Goal: Information Seeking & Learning: Learn about a topic

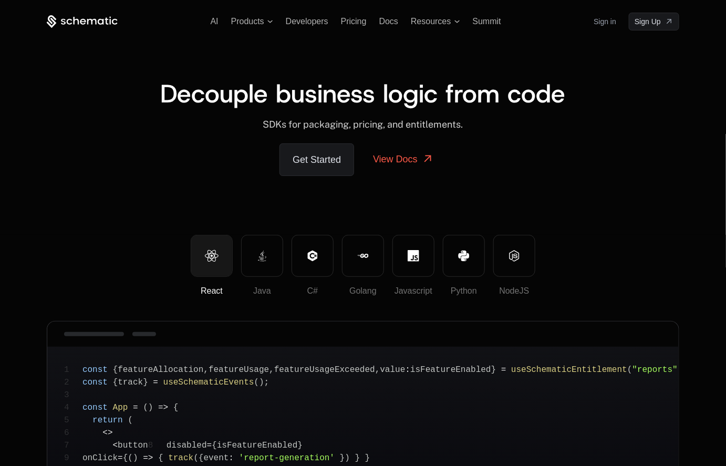
click at [85, 25] on icon at bounding box center [82, 21] width 71 height 13
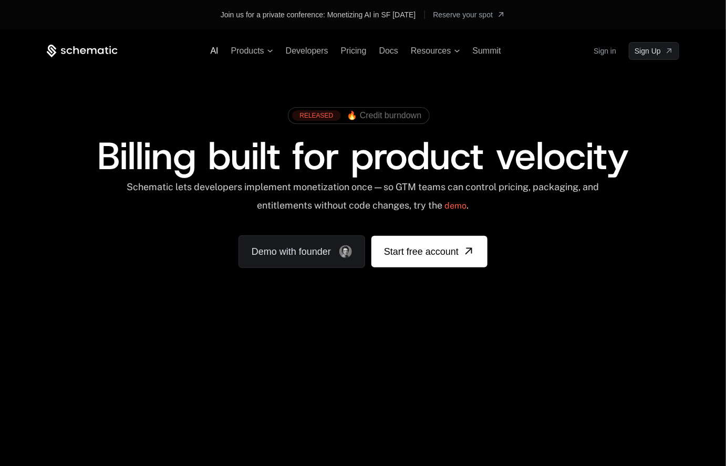
click at [213, 50] on span "AI" at bounding box center [215, 50] width 8 height 9
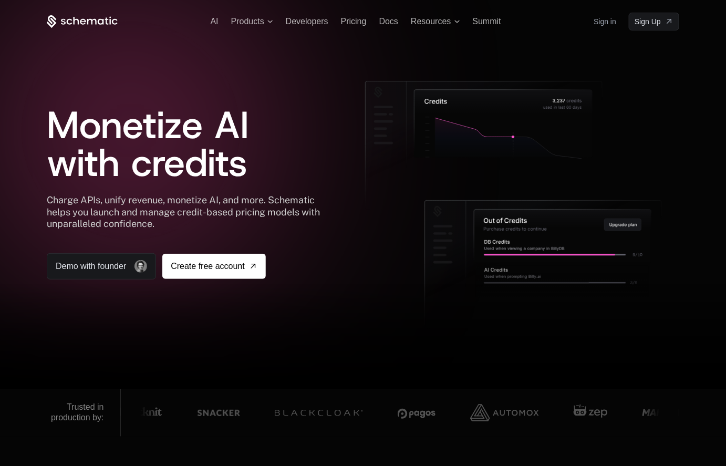
scroll to position [8, 0]
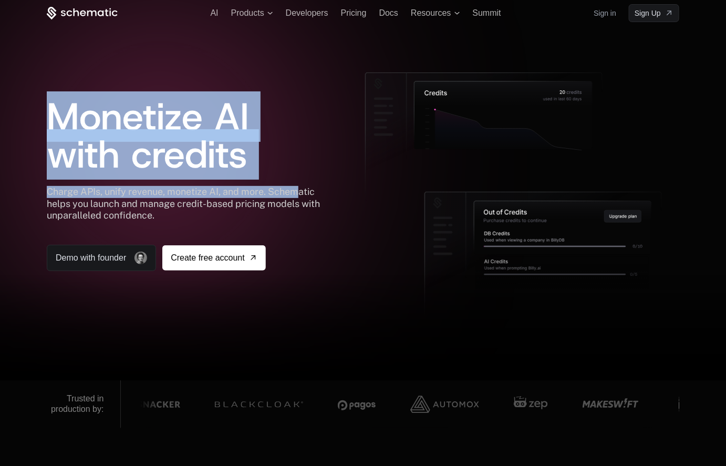
drag, startPoint x: 53, startPoint y: 80, endPoint x: 295, endPoint y: 234, distance: 286.5
click at [295, 235] on div "Monetize AI with credits Charge APIs, unify revenue, monetize AI, and more. Sch…" at bounding box center [189, 172] width 284 height 199
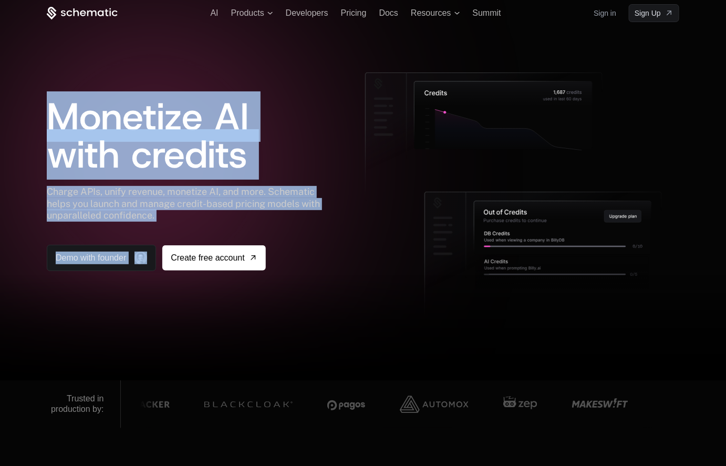
click at [291, 220] on div "Charge APIs, unify revenue, monetize AI, and more. Schematic helps you launch a…" at bounding box center [189, 204] width 284 height 36
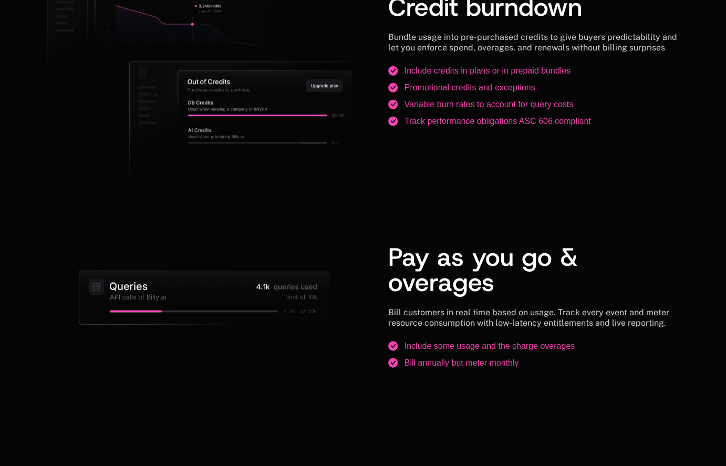
scroll to position [1076, 0]
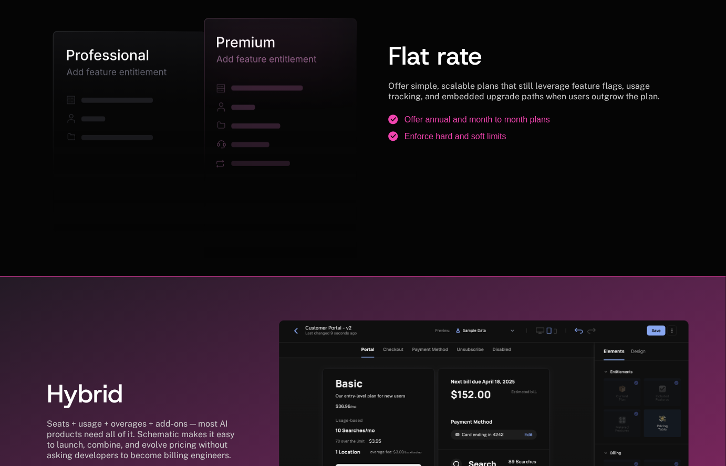
click at [369, 359] on img at bounding box center [484, 466] width 410 height 292
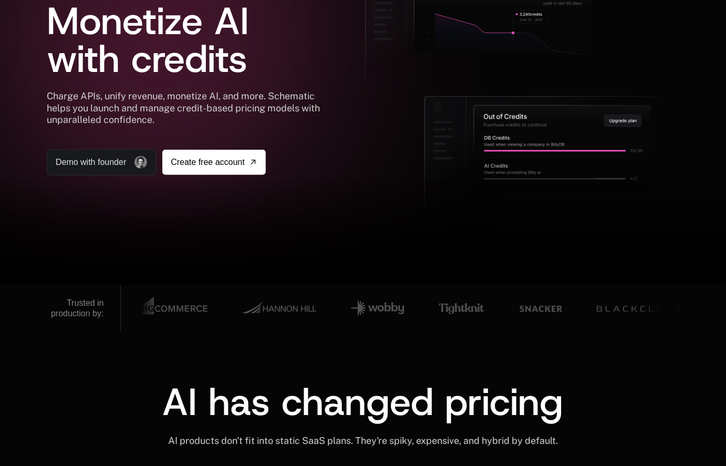
scroll to position [0, 0]
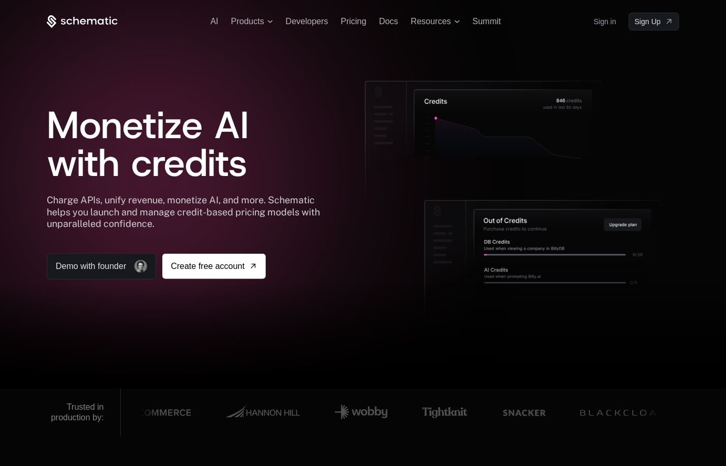
click at [110, 17] on icon at bounding box center [110, 20] width 2 height 8
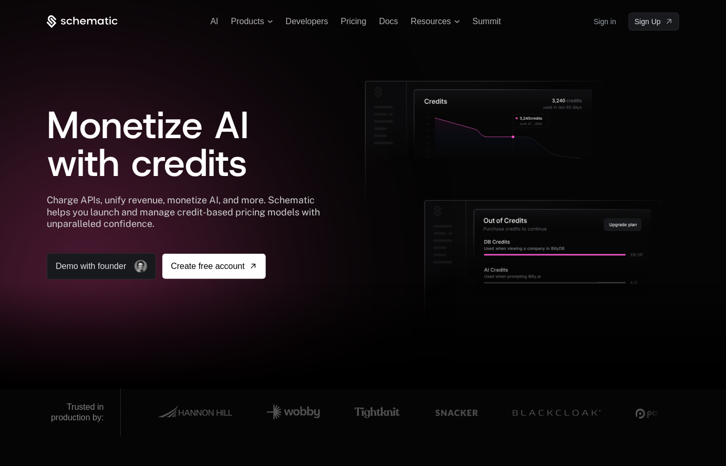
drag, startPoint x: 49, startPoint y: 204, endPoint x: 178, endPoint y: 226, distance: 130.6
click at [177, 222] on div "Charge APIs, unify revenue, monetize AI, and more. Schematic helps you launch a…" at bounding box center [189, 212] width 284 height 36
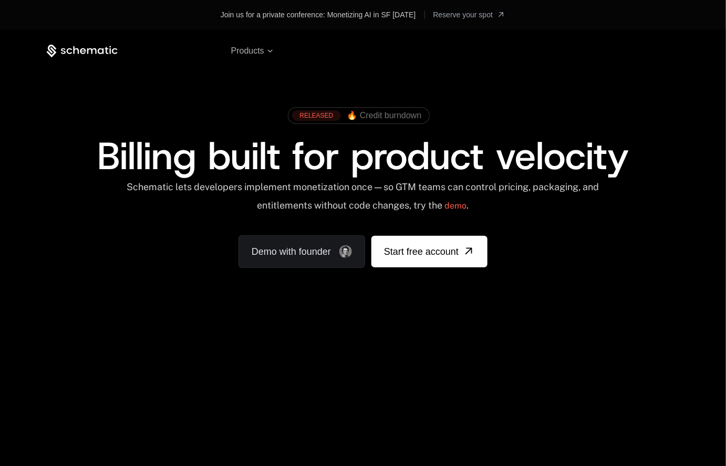
click at [84, 9] on div "Join us for a private conference: Monetizing AI in SF [DATE] Reserve your spot" at bounding box center [363, 14] width 676 height 17
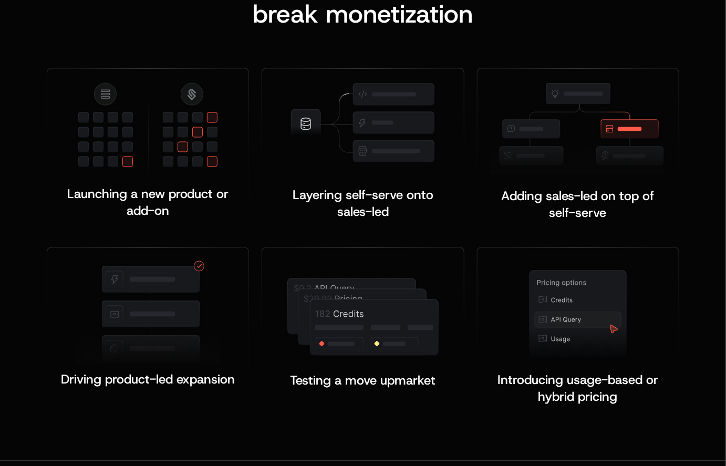
scroll to position [2071, 0]
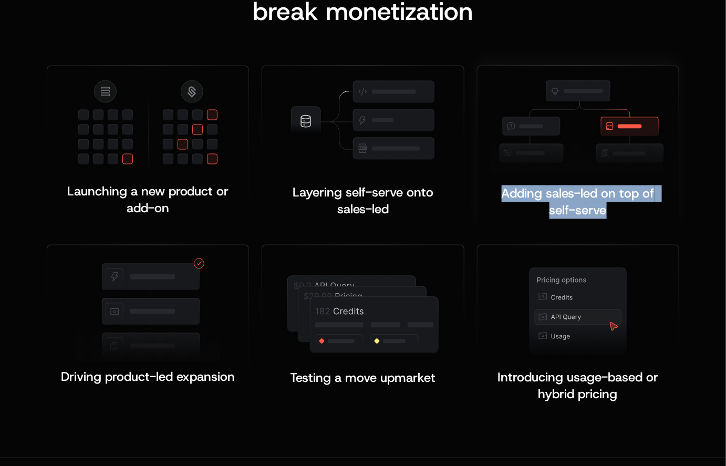
drag, startPoint x: 472, startPoint y: 189, endPoint x: 643, endPoint y: 220, distance: 173.5
click at [643, 220] on div "Adding sales-led on top of self-serve ﻿ ﻿" at bounding box center [575, 152] width 209 height 173
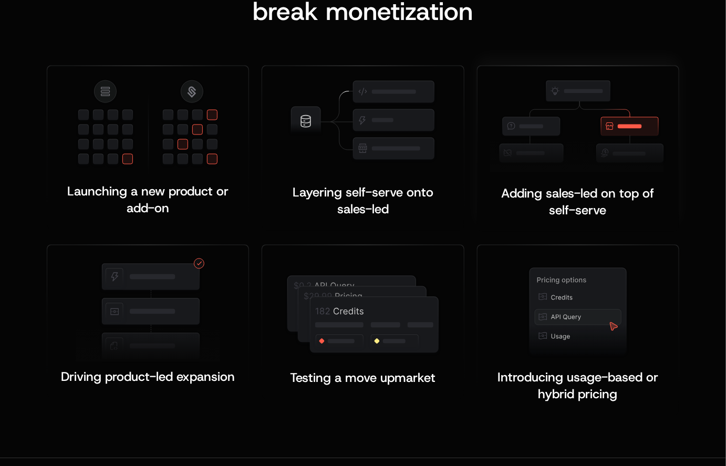
click at [625, 212] on div "Adding sales-led on top of self-serve ﻿ ﻿" at bounding box center [578, 202] width 176 height 34
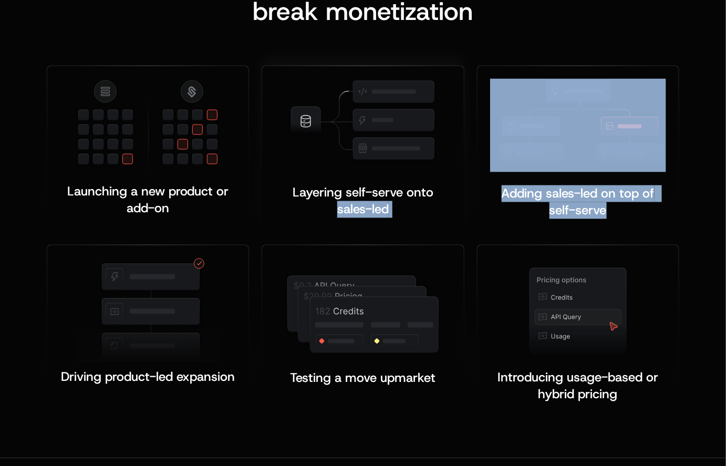
drag, startPoint x: 674, startPoint y: 216, endPoint x: 460, endPoint y: 194, distance: 215.0
click at [460, 194] on div "Launching a new product or add-on ﻿ Layering self-serve onto sales-led ﻿ ﻿ Addi…" at bounding box center [363, 241] width 633 height 350
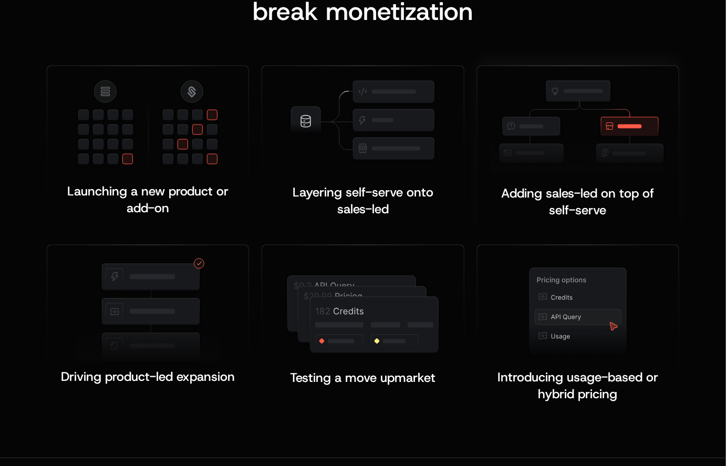
click at [540, 200] on span "Adding sales-led on top of self-serve" at bounding box center [580, 202] width 157 height 34
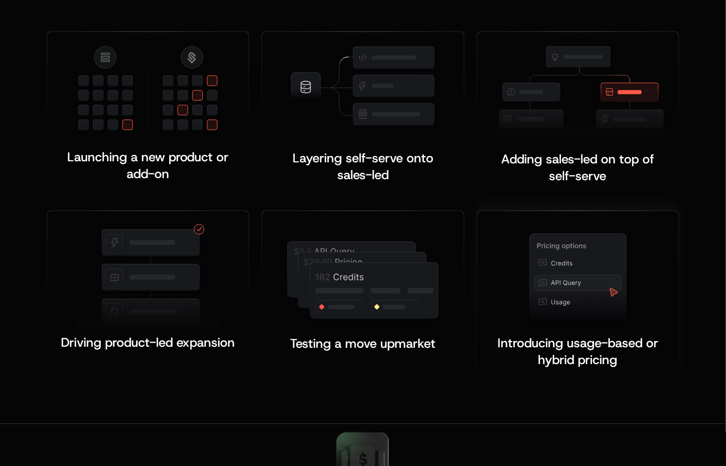
scroll to position [2199, 0]
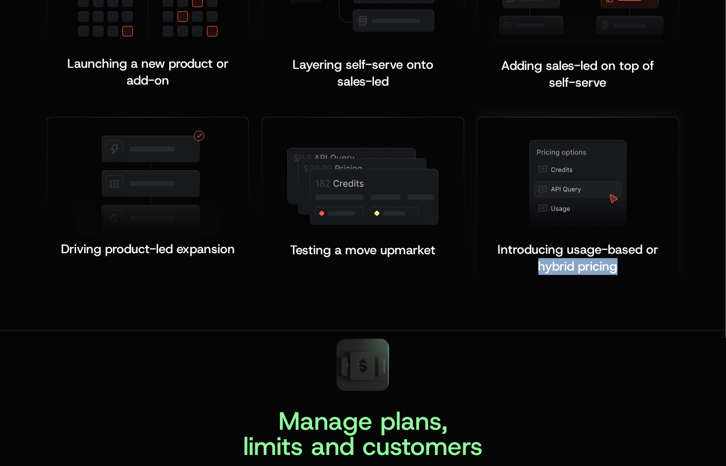
drag, startPoint x: 493, startPoint y: 257, endPoint x: 617, endPoint y: 265, distance: 124.2
click at [617, 265] on div "Introducing usage-based or hybrid pricing ﻿ ﻿" at bounding box center [578, 258] width 176 height 34
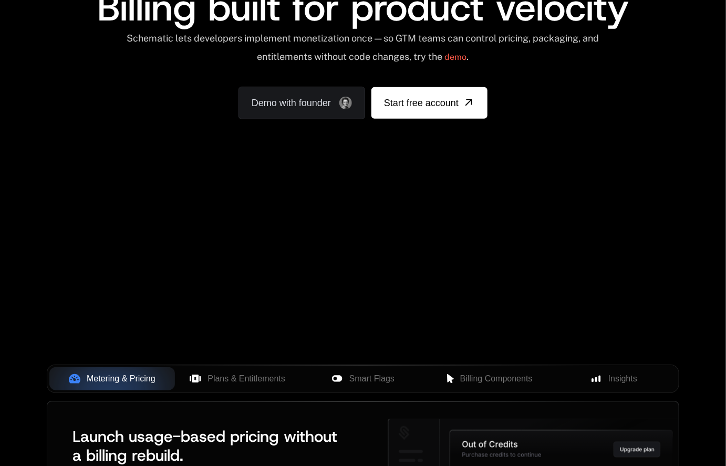
scroll to position [0, 0]
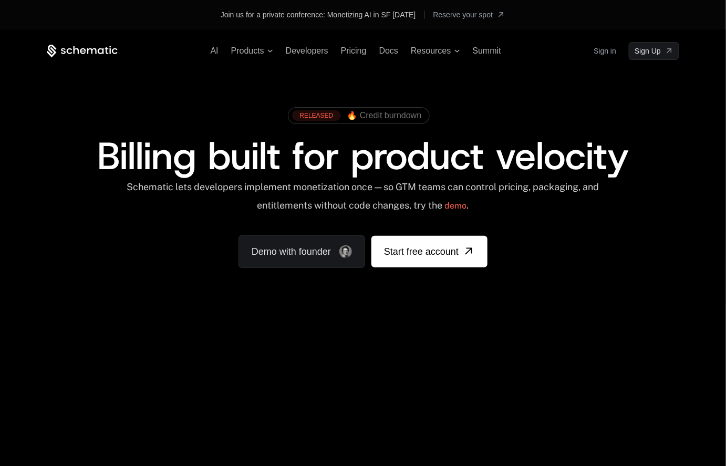
click at [259, 45] on div "AI Products Developers Pricing Docs Resources Summit Sign in Sign Up" at bounding box center [363, 51] width 633 height 18
click at [265, 50] on span "Products" at bounding box center [252, 50] width 42 height 9
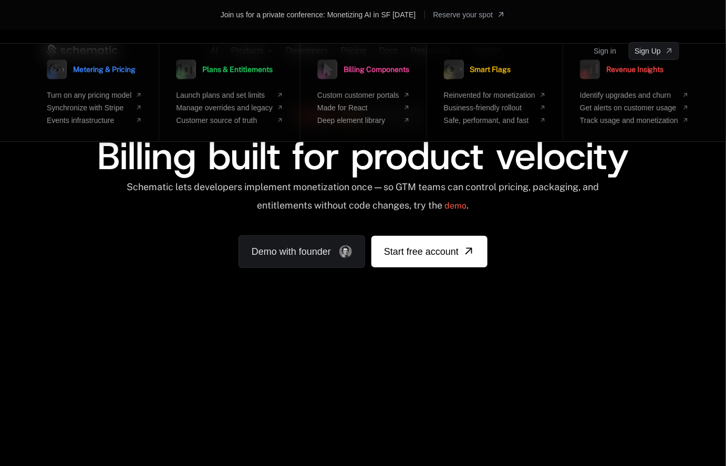
click at [498, 70] on span "Smart Flags" at bounding box center [490, 69] width 41 height 7
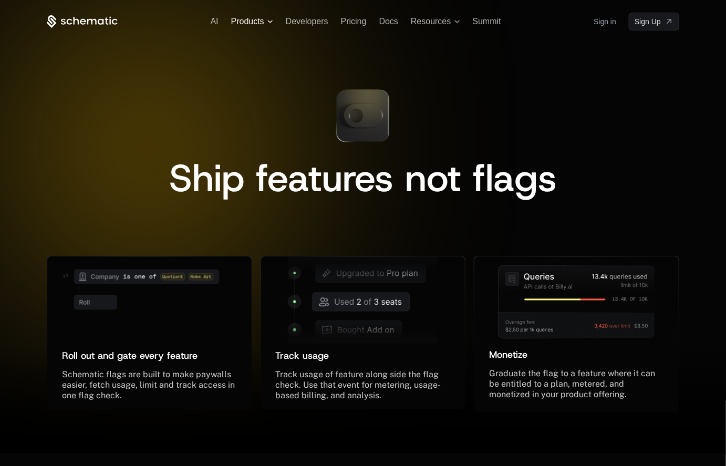
click at [249, 18] on span "Products" at bounding box center [247, 21] width 33 height 9
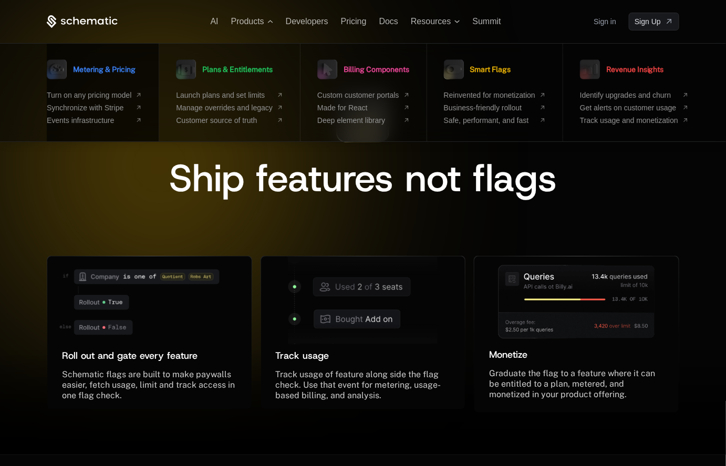
click at [121, 69] on span "Metering & Pricing" at bounding box center [104, 69] width 63 height 7
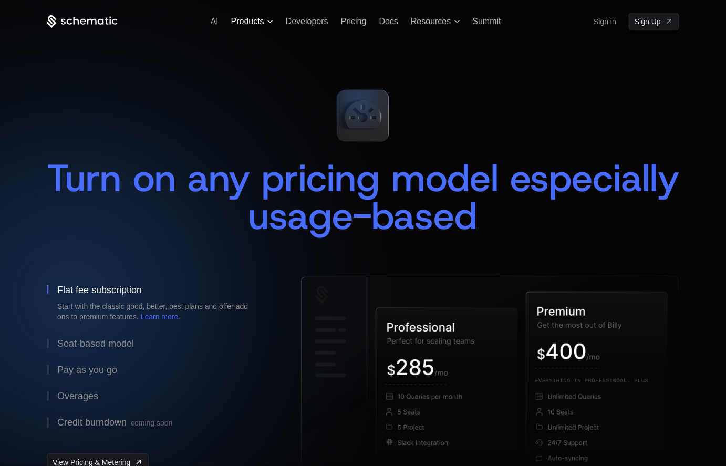
click at [261, 22] on span "Products" at bounding box center [247, 21] width 33 height 9
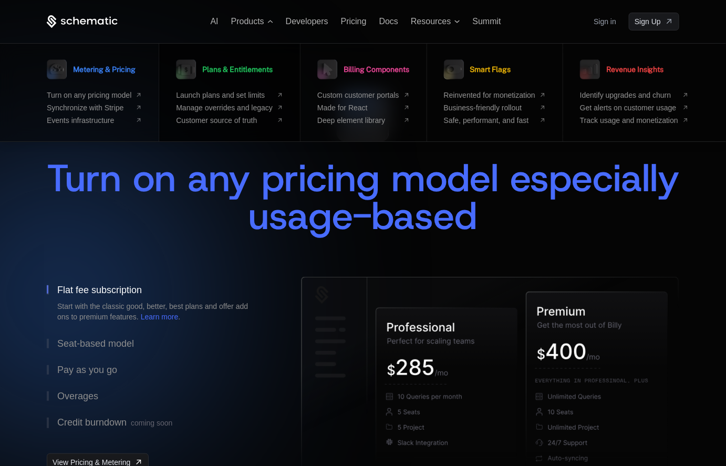
click at [256, 73] on span "Plans & Entitlements" at bounding box center [237, 69] width 70 height 7
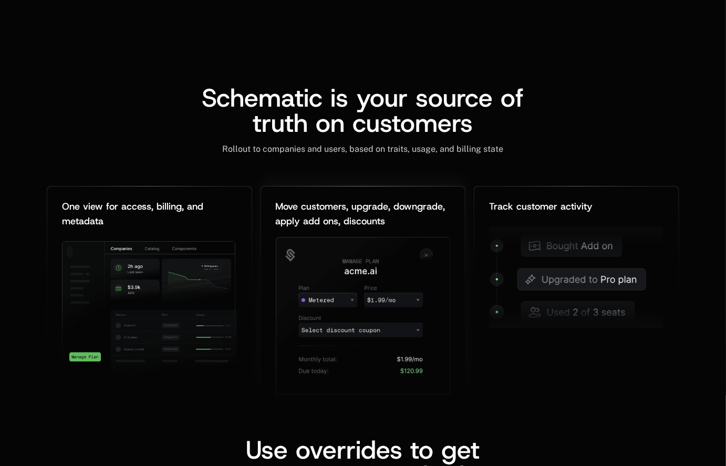
scroll to position [1264, 0]
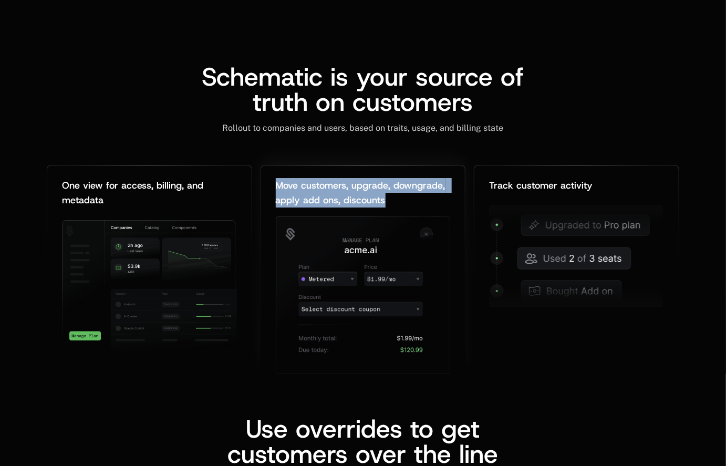
drag, startPoint x: 281, startPoint y: 163, endPoint x: 410, endPoint y: 190, distance: 132.0
click at [410, 190] on div "Move customers, upgrade, downgrade, apply add ons, discounts ﻿" at bounding box center [363, 190] width 175 height 50
click at [410, 190] on div "Move customers, upgrade, downgrade, apply add ons, discounts ﻿" at bounding box center [363, 192] width 175 height 29
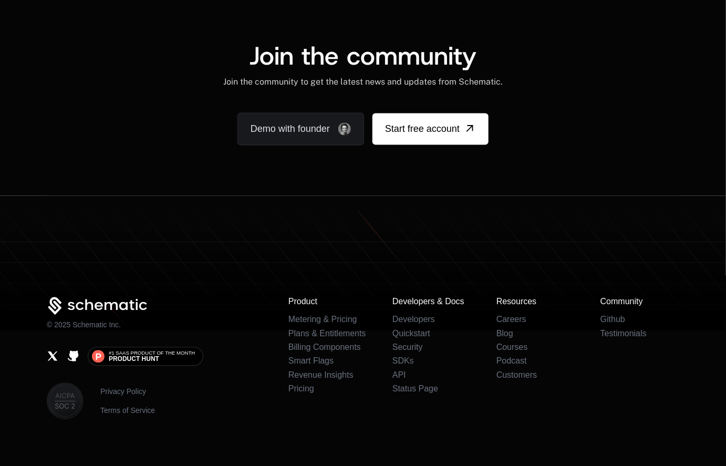
scroll to position [2128, 0]
click at [223, 168] on div "Join the community Join the community to get the latest news and updates from S…" at bounding box center [363, 94] width 633 height 203
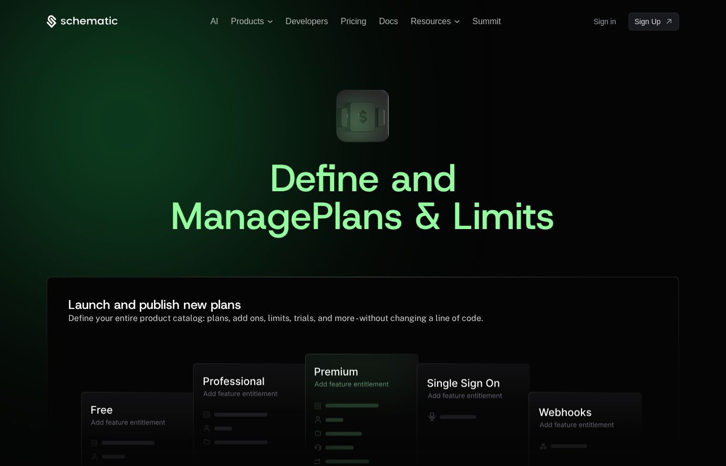
click at [206, 19] on div "AI Products Developers Pricing Docs Resources Summit Sign in Sign Up" at bounding box center [363, 22] width 633 height 18
click at [212, 23] on span "AI" at bounding box center [215, 21] width 8 height 9
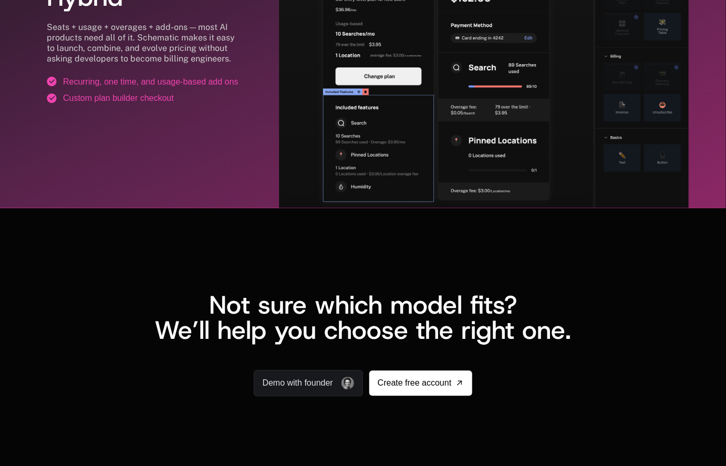
scroll to position [1964, 0]
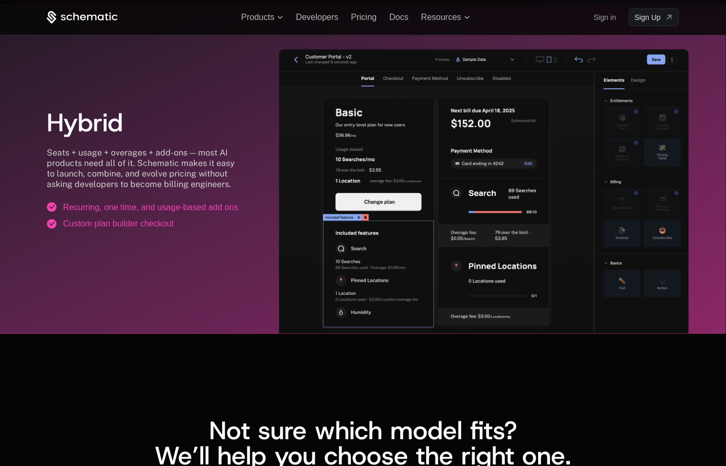
click at [536, 264] on img at bounding box center [484, 195] width 410 height 292
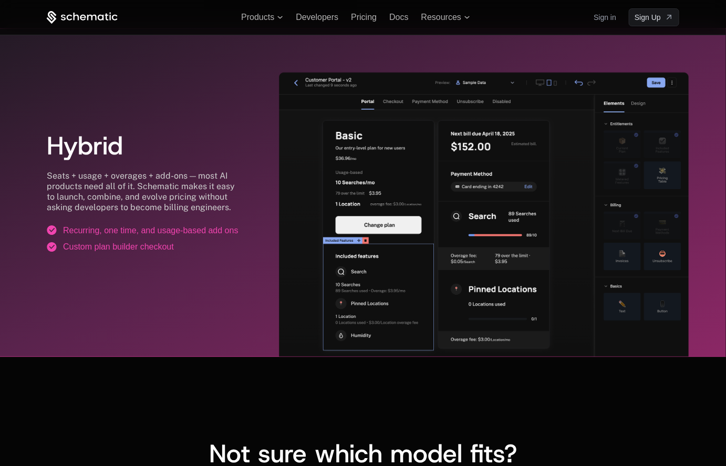
scroll to position [1939, 0]
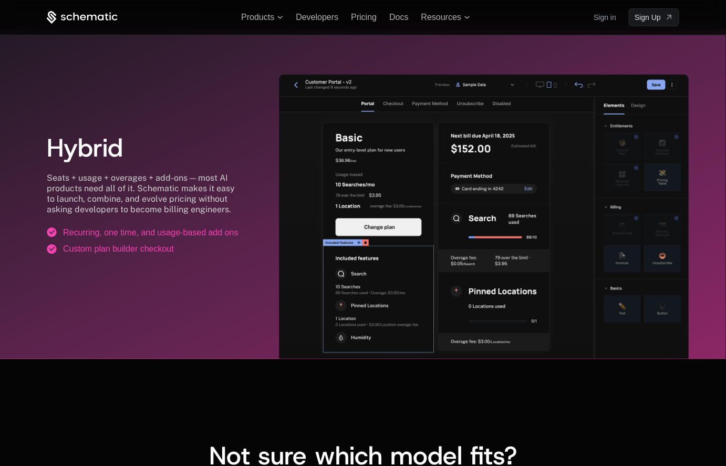
drag, startPoint x: 307, startPoint y: 71, endPoint x: 343, endPoint y: 151, distance: 87.7
click at [343, 151] on div "Hybrid Seats + usage + overages + add-ons — most AI products need all of it. Sc…" at bounding box center [363, 194] width 726 height 329
